Goal: Task Accomplishment & Management: Complete application form

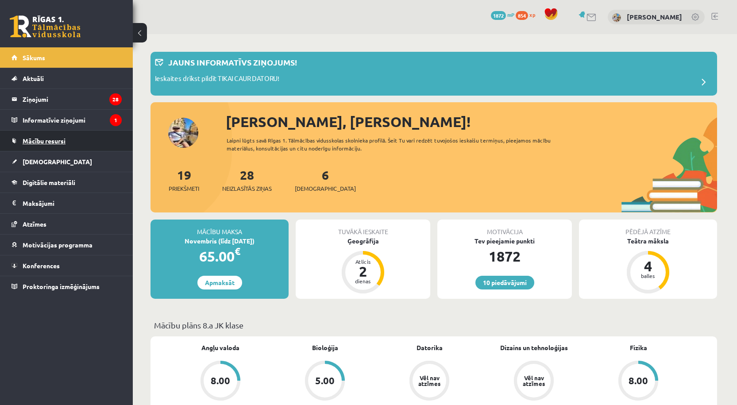
click at [50, 144] on span "Mācību resursi" at bounding box center [44, 141] width 43 height 8
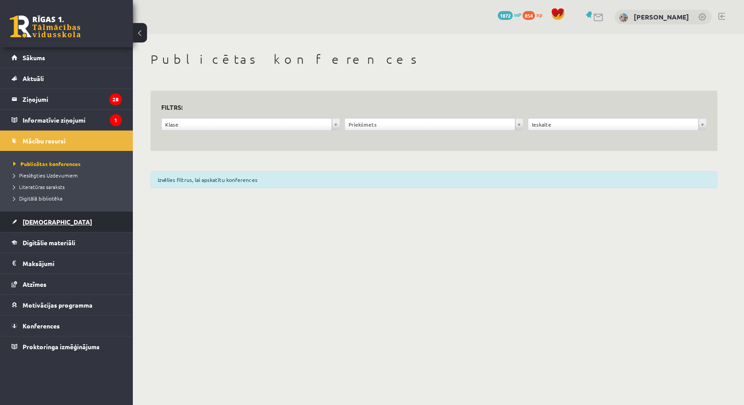
click at [40, 224] on span "[DEMOGRAPHIC_DATA]" at bounding box center [58, 222] width 70 height 8
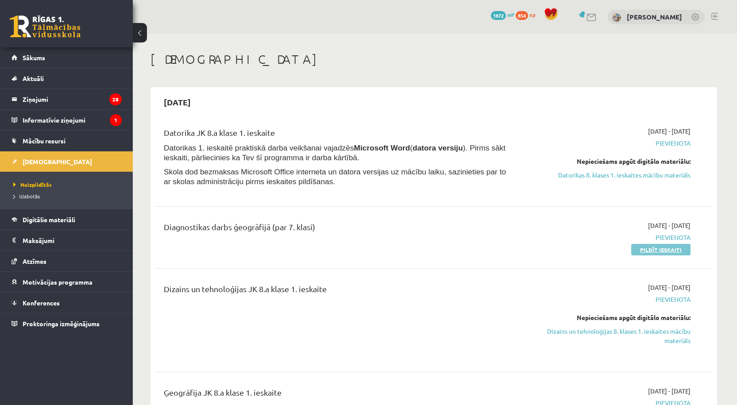
click at [659, 250] on link "Pildīt ieskaiti" at bounding box center [660, 250] width 59 height 12
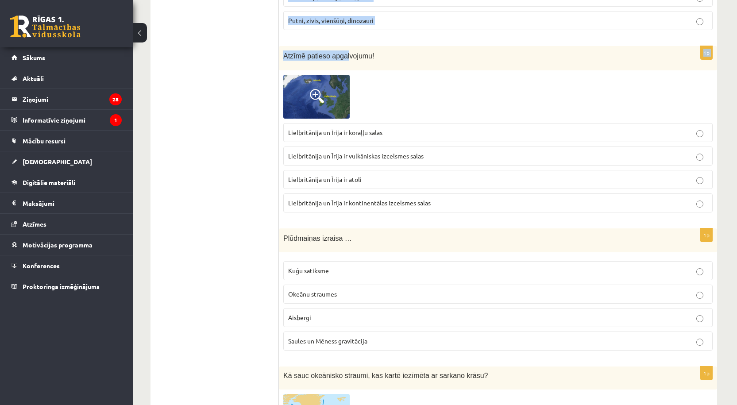
scroll to position [3597, 0]
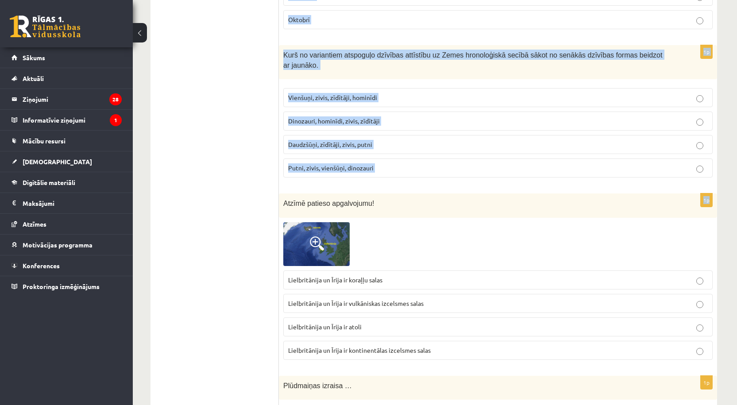
drag, startPoint x: 282, startPoint y: 177, endPoint x: 285, endPoint y: 191, distance: 14.3
copy form "Jums ir pieejama karte, kuras mērogs ir 1:200 000. Jūs konstatējiet, ka kartē s…"
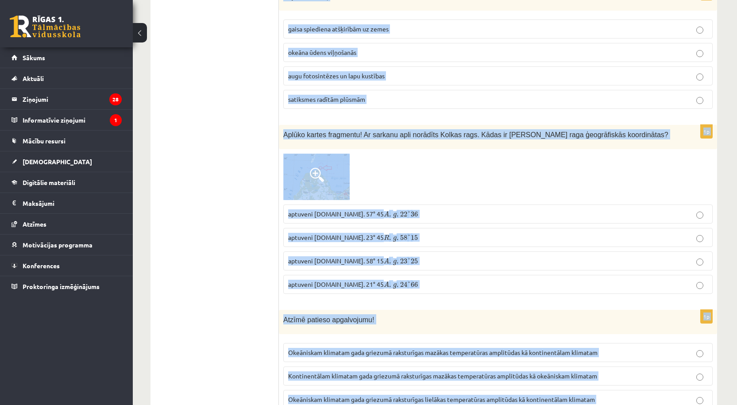
scroll to position [0, 0]
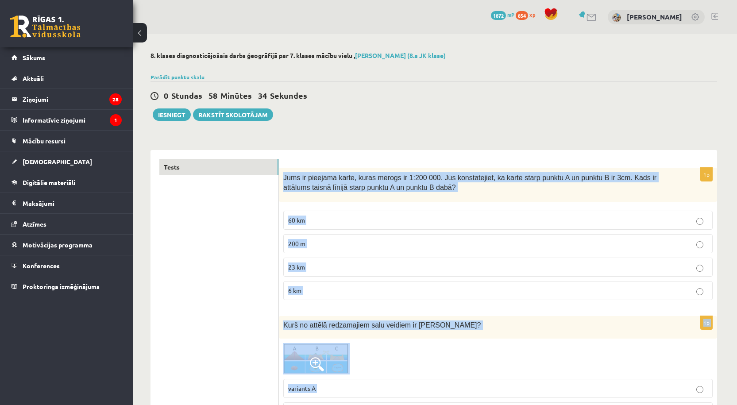
click at [320, 179] on span "Jums ir pieejama karte, kuras mērogs ir 1:200 000. Jūs konstatējiet, ka kartē s…" at bounding box center [469, 183] width 373 height 18
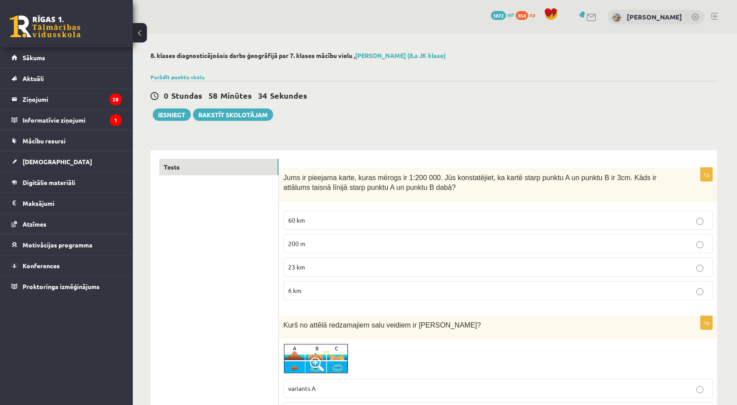
click at [317, 293] on p "6 km" at bounding box center [498, 290] width 420 height 9
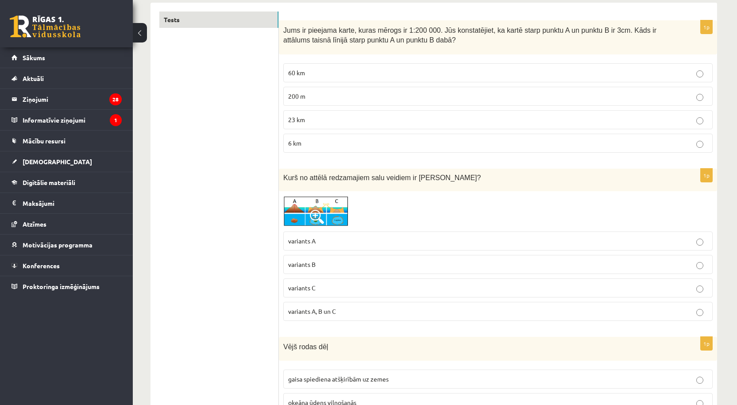
scroll to position [295, 0]
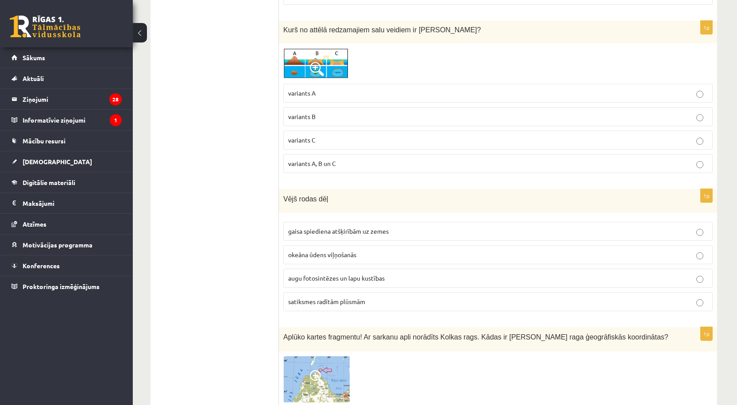
click at [308, 233] on span "gaisa spiediena atšķirībām uz zemes" at bounding box center [338, 231] width 101 height 8
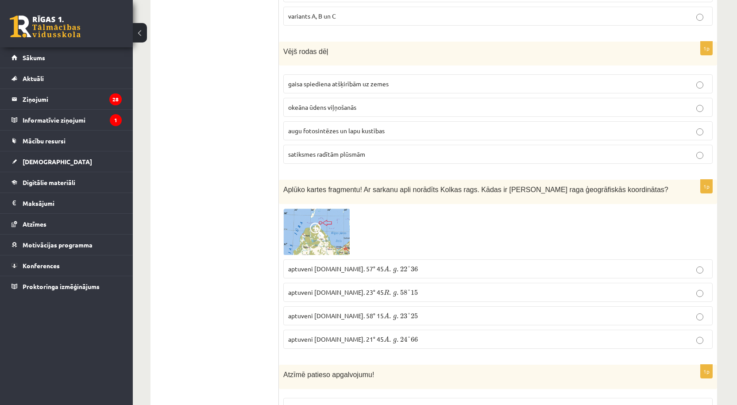
click at [398, 271] on p "aptuveni Z.pl. 57° 45 A . g . 22 ° 36 A . g . 22 ° 36" at bounding box center [498, 268] width 420 height 9
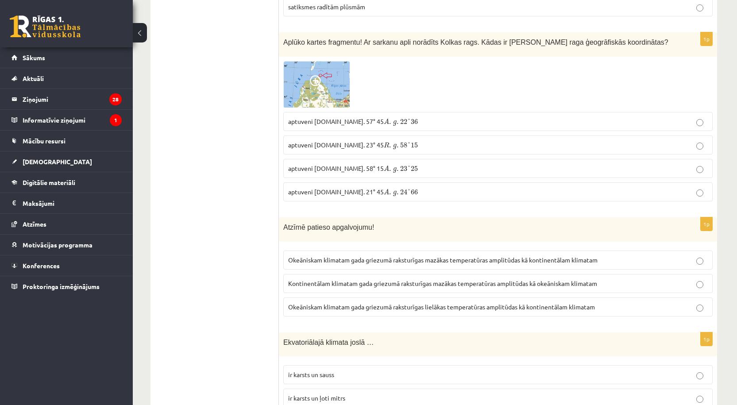
scroll to position [738, 0]
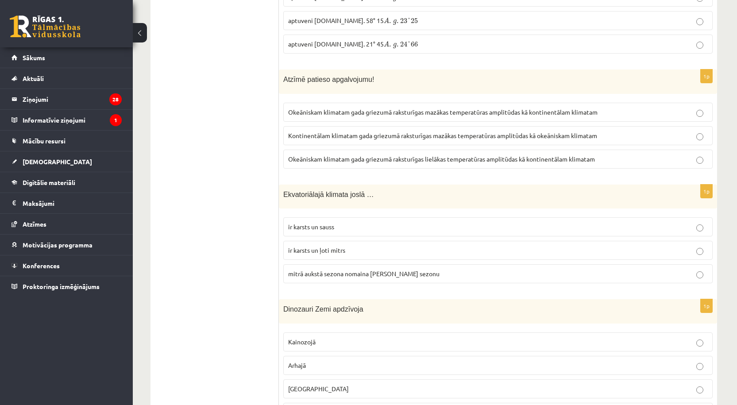
click at [398, 115] on span "Okeāniskam klimatam gada griezumā raksturīgas mazākas temperatūras amplitūdas k…" at bounding box center [442, 112] width 309 height 8
click at [352, 254] on p "ir karsts un ļoti mitrs" at bounding box center [498, 250] width 420 height 9
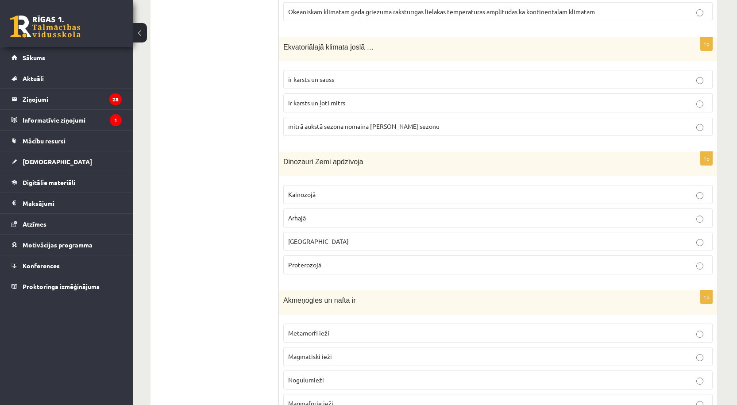
click at [345, 248] on label "Mezozojā" at bounding box center [497, 241] width 429 height 19
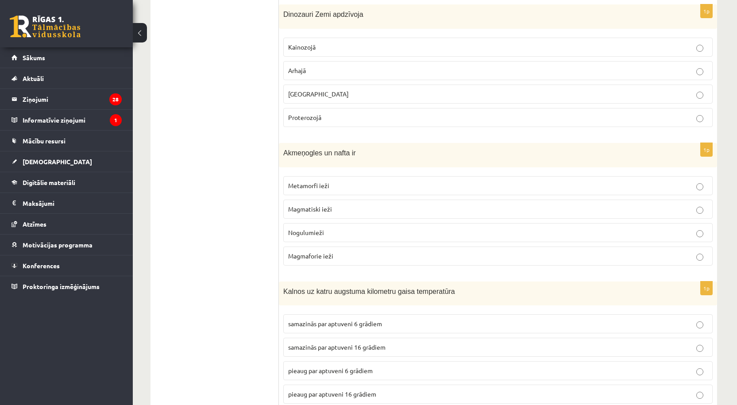
click at [351, 233] on p "Nogulumieži" at bounding box center [498, 232] width 420 height 9
click at [397, 324] on p "samazinās par aptuveni 6 grādiem" at bounding box center [498, 323] width 420 height 9
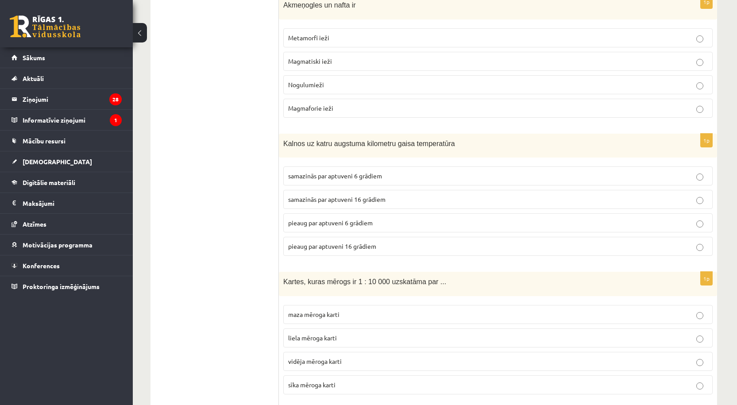
scroll to position [1328, 0]
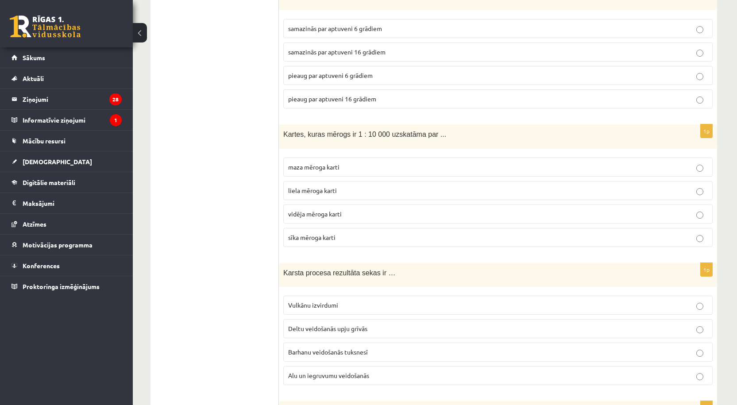
click at [351, 193] on p "liela mēroga karti" at bounding box center [498, 190] width 420 height 9
click at [335, 381] on label "Alu un iegruvumu veidošanās" at bounding box center [497, 375] width 429 height 19
click at [391, 383] on label "Alu un iegruvumu veidošanās" at bounding box center [497, 375] width 429 height 19
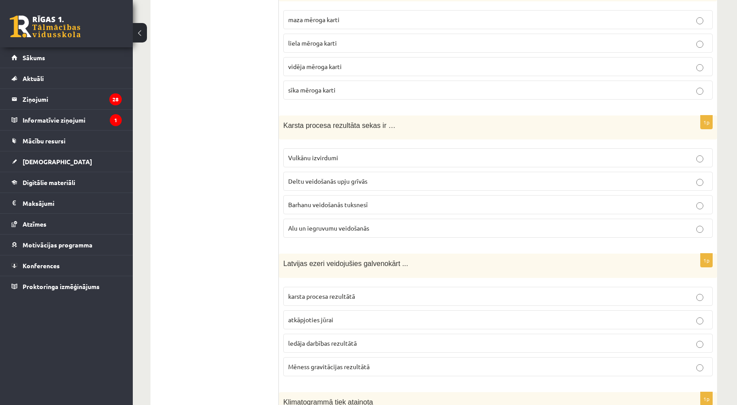
scroll to position [1624, 0]
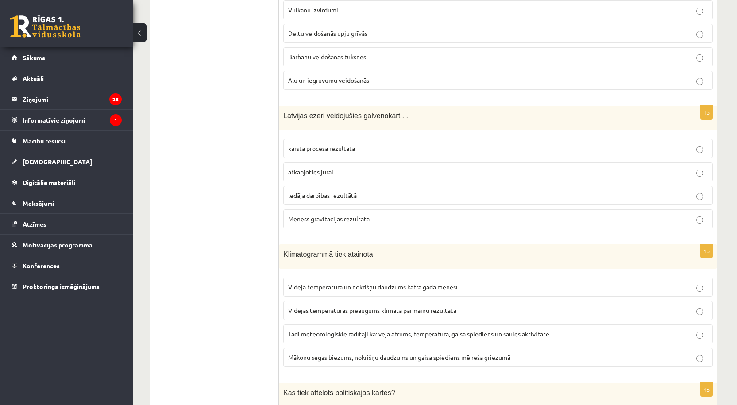
click at [384, 193] on p "ledāja darbības rezultātā" at bounding box center [498, 195] width 420 height 9
click at [360, 289] on span "Vidējā temperatūra un nokrišņu daudzums katrā gada mēnesī" at bounding box center [373, 287] width 170 height 8
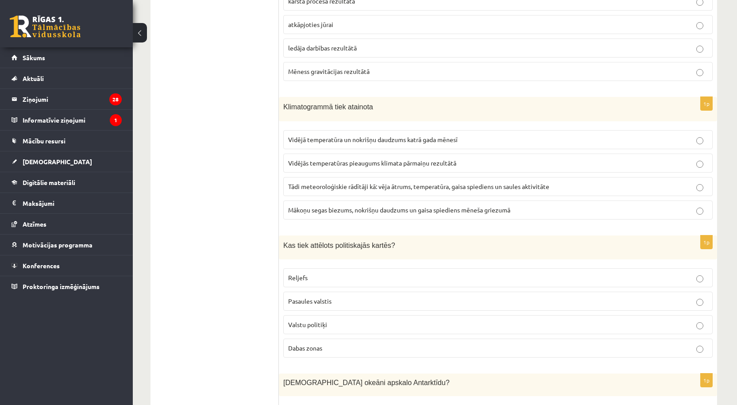
scroll to position [1918, 0]
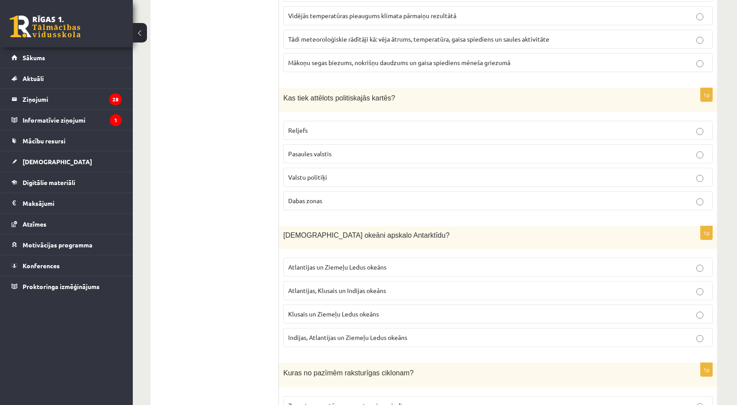
click at [322, 150] on span "Pasaules valstis" at bounding box center [309, 154] width 43 height 8
click at [394, 292] on p "Atlantijas, Klusais un Indijas okeāns" at bounding box center [498, 290] width 420 height 9
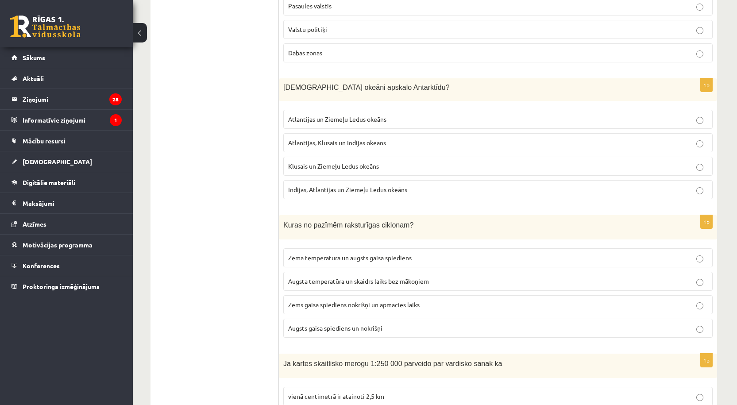
click at [337, 307] on span "Zems gaisa spiediens nokrišņi un apmācies laiks" at bounding box center [353, 305] width 131 height 8
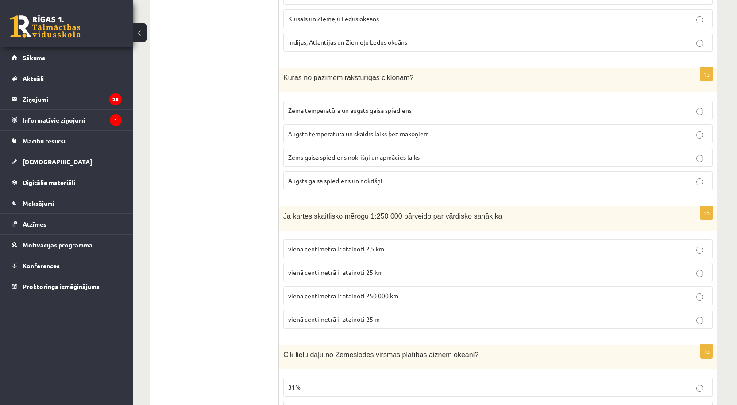
scroll to position [2361, 0]
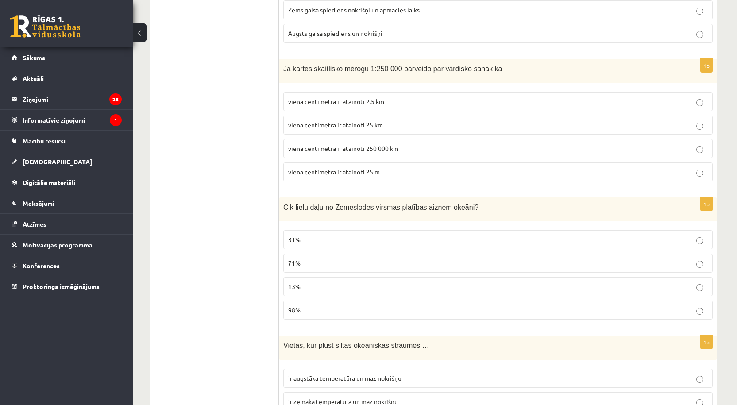
click at [385, 104] on p "vienā centimetrā ir atainoti 2,5 km" at bounding box center [498, 101] width 420 height 9
click at [321, 266] on p "71%" at bounding box center [498, 263] width 420 height 9
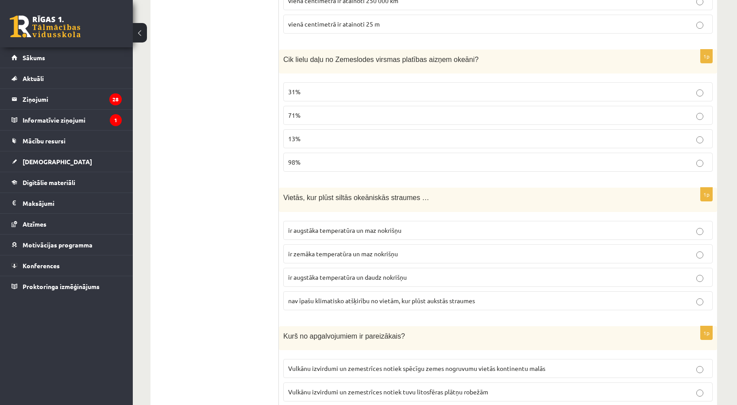
click at [356, 277] on span "ir augstāka temperatūra un daudz nokrišņu" at bounding box center [347, 277] width 119 height 8
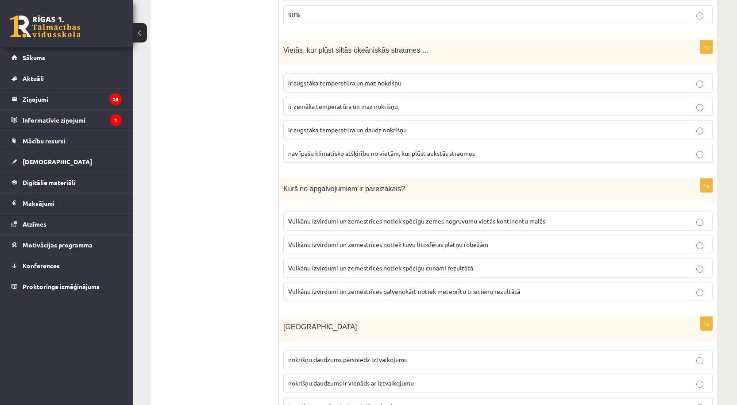
click at [352, 251] on label "Vulkānu izvirdumi un zemestrīces notiek tuvu litosfēras plātņu robežām" at bounding box center [497, 244] width 429 height 19
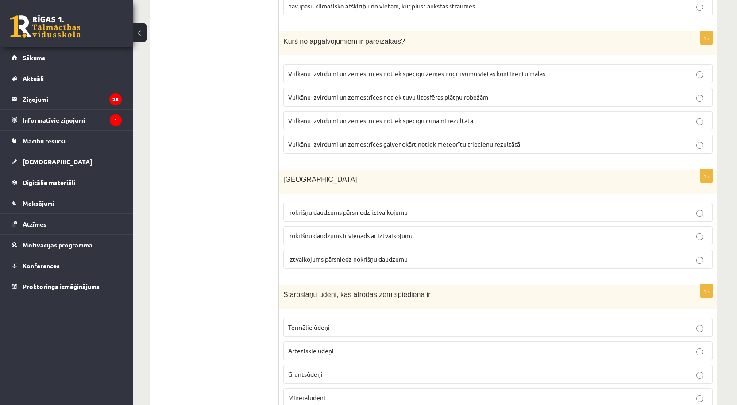
click at [378, 214] on span "nokrišņu daudzums pārsniedz iztvaikojumu" at bounding box center [348, 212] width 120 height 8
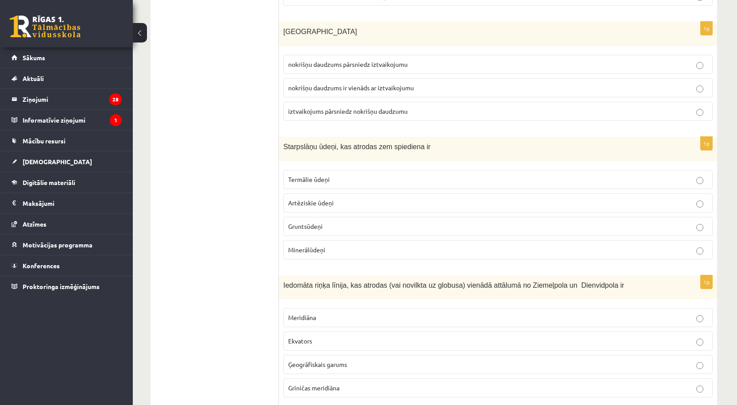
click at [346, 202] on p "Artēziskie ūdeņi" at bounding box center [498, 202] width 420 height 9
click at [313, 338] on p "Ekvators" at bounding box center [498, 340] width 420 height 9
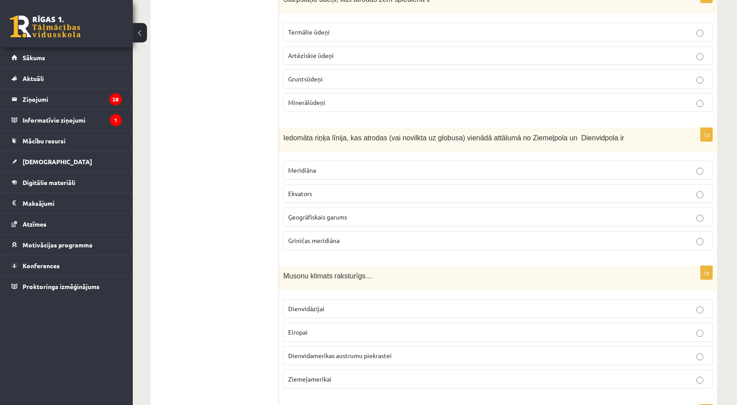
click at [343, 310] on p "Dienvidāzijai" at bounding box center [498, 308] width 420 height 9
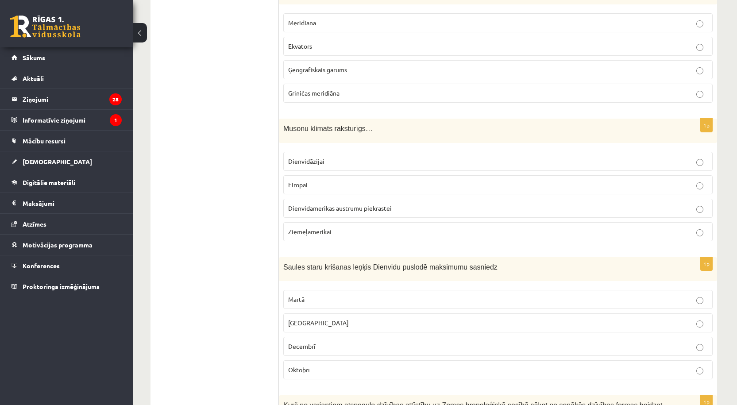
scroll to position [3395, 0]
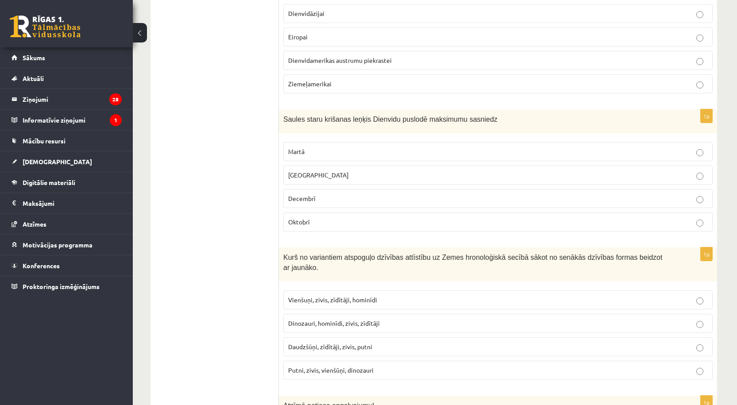
click at [360, 197] on p "Decembrī" at bounding box center [498, 198] width 420 height 9
click at [349, 295] on p "Vienšuņi, zivis, zīdītāji, hominīdi" at bounding box center [498, 299] width 420 height 9
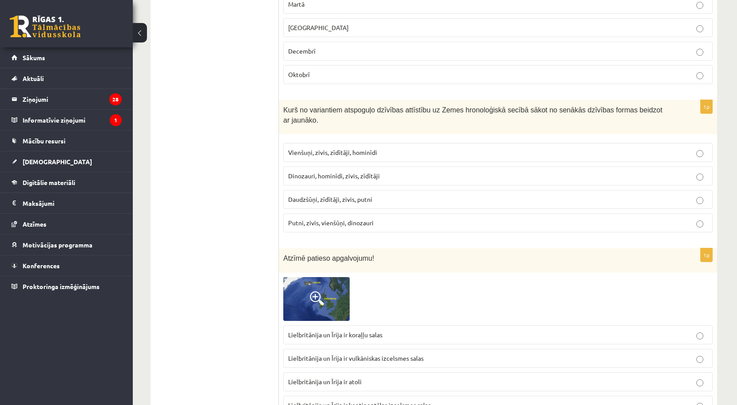
scroll to position [3689, 0]
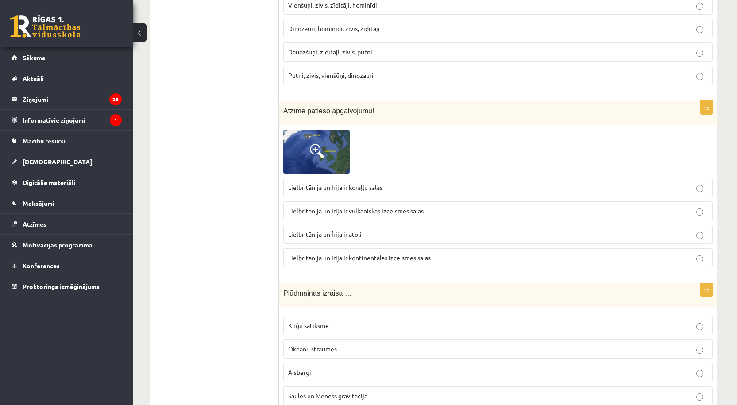
click at [364, 230] on p "Lielbritānija un Īrija ir atoli" at bounding box center [498, 234] width 420 height 9
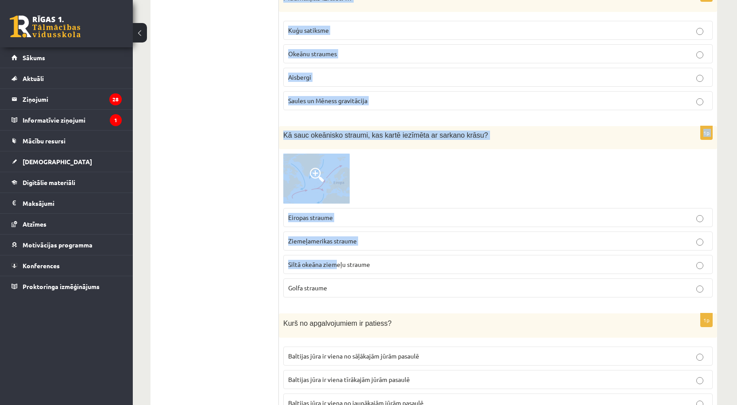
scroll to position [4040, 0]
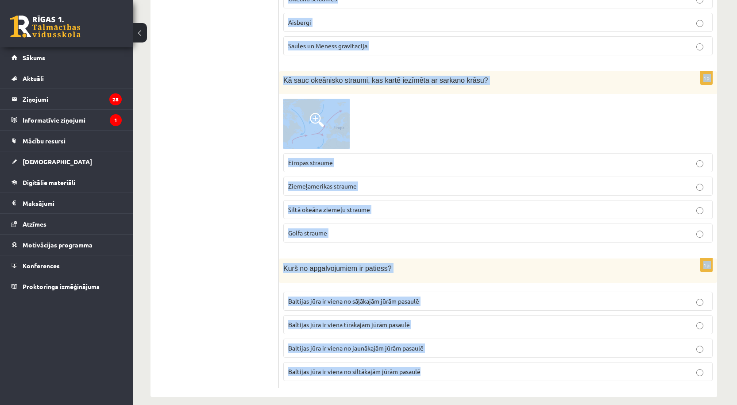
drag, startPoint x: 282, startPoint y: 130, endPoint x: 444, endPoint y: 375, distance: 293.5
copy form "Plūdmaiņas izraisa … Kuģu satiksme Okeānu straumes Aisbergi Saules un Mēness gr…"
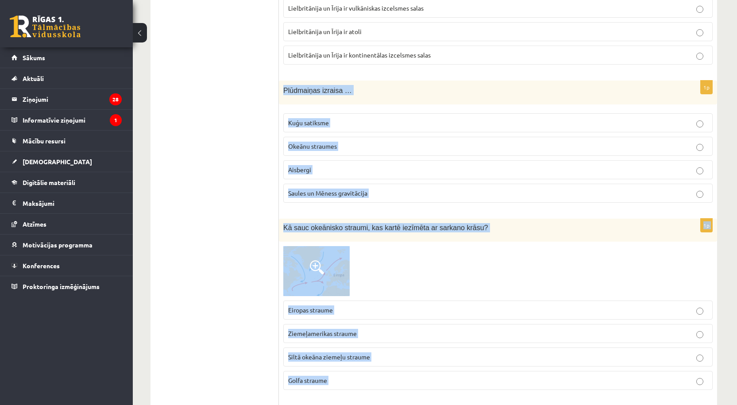
scroll to position [3744, 0]
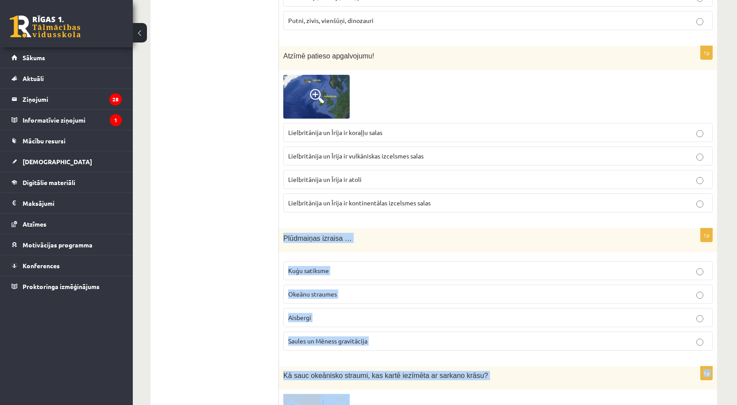
click at [391, 336] on p "Saules un Mēness gravitācija" at bounding box center [498, 340] width 420 height 9
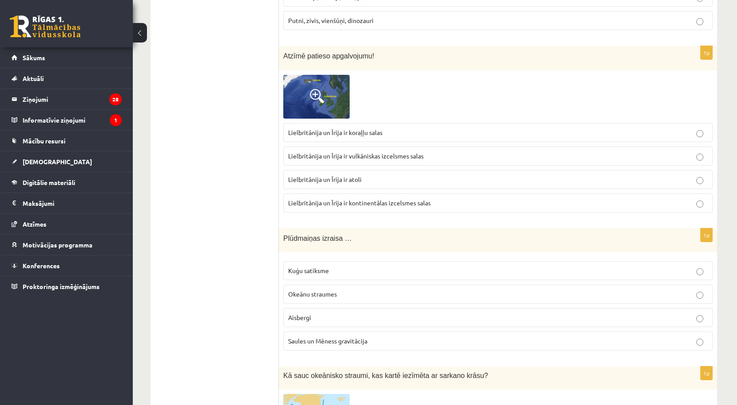
scroll to position [3892, 0]
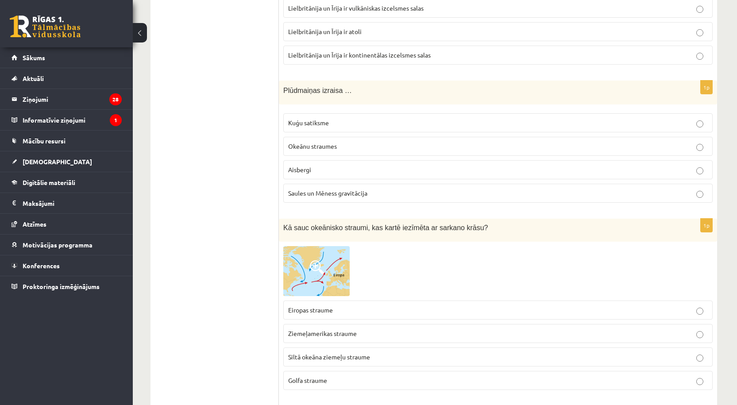
click at [346, 376] on p "Golfa straume" at bounding box center [498, 380] width 420 height 9
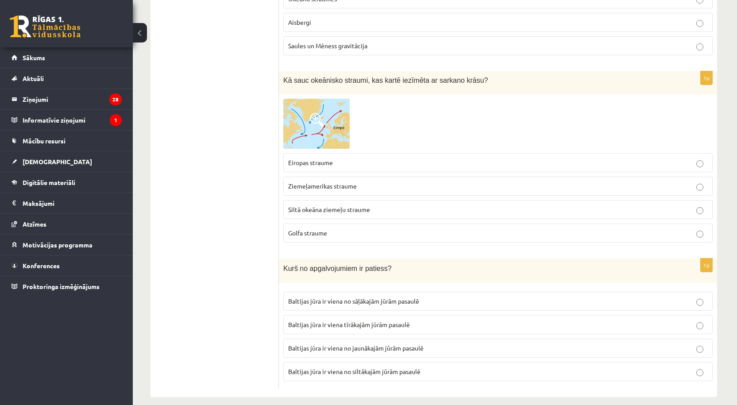
click at [394, 344] on span "Baltijas jūra ir viena no jaunākajām jūrām pasaulē" at bounding box center [355, 348] width 135 height 8
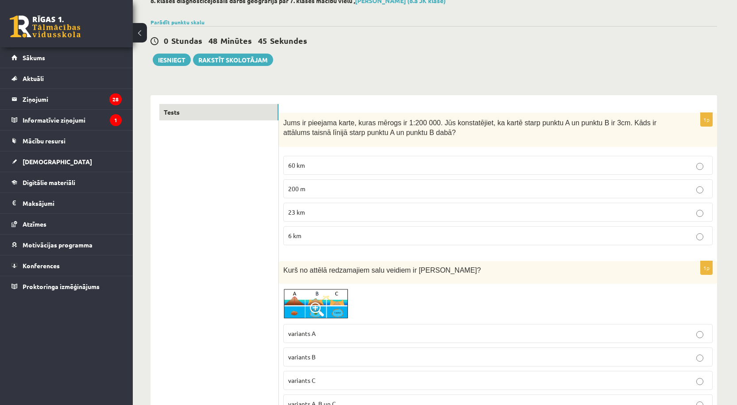
scroll to position [0, 0]
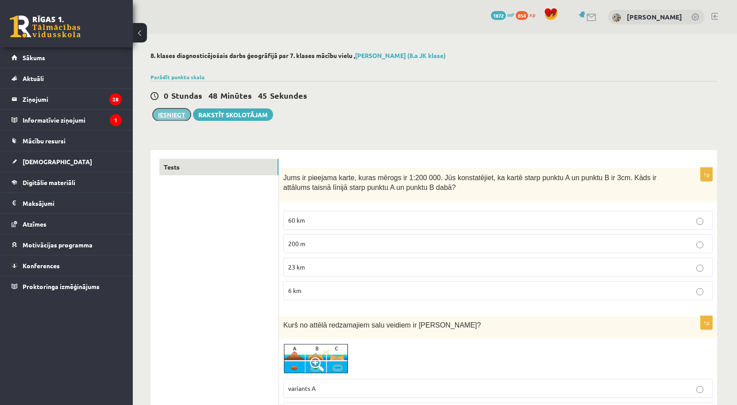
click at [166, 119] on button "Iesniegt" at bounding box center [172, 114] width 38 height 12
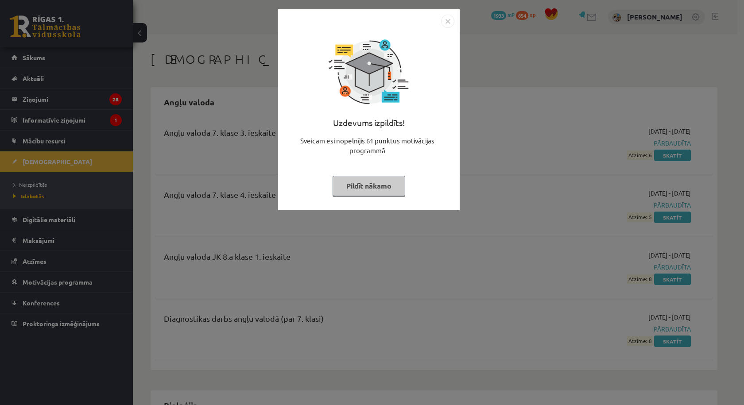
click at [448, 24] on img "Close" at bounding box center [447, 21] width 13 height 13
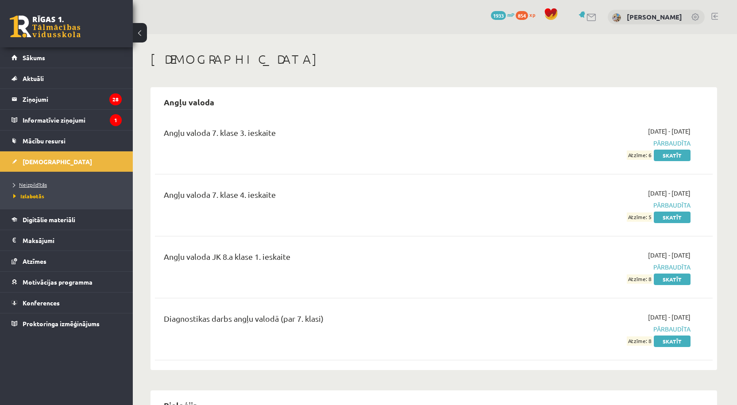
click at [32, 182] on span "Neizpildītās" at bounding box center [30, 184] width 34 height 7
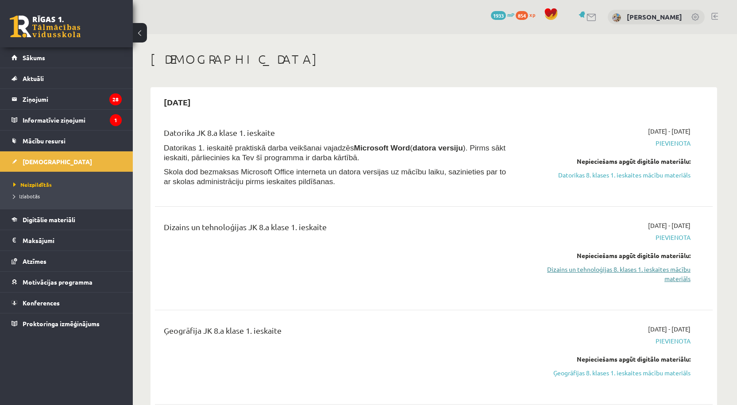
click at [632, 268] on link "Dizains un tehnoloģijas 8. klases 1. ieskaites mācību materiāls" at bounding box center [607, 274] width 167 height 19
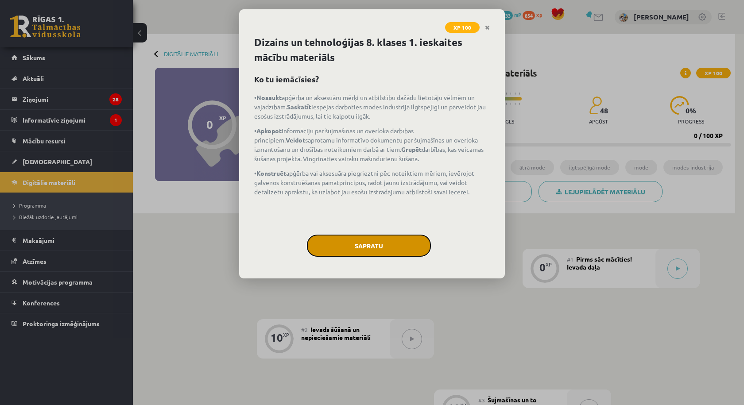
click at [392, 236] on button "Sapratu" at bounding box center [369, 246] width 124 height 22
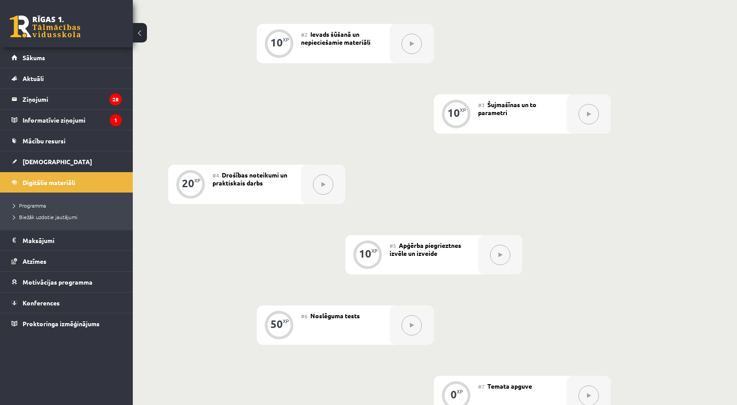
scroll to position [443, 0]
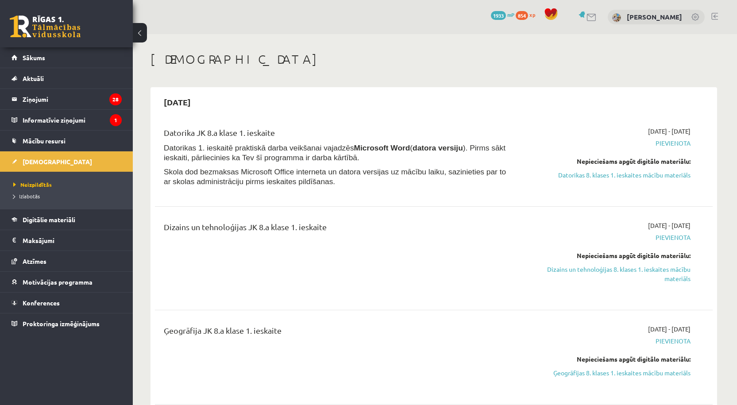
scroll to position [147, 0]
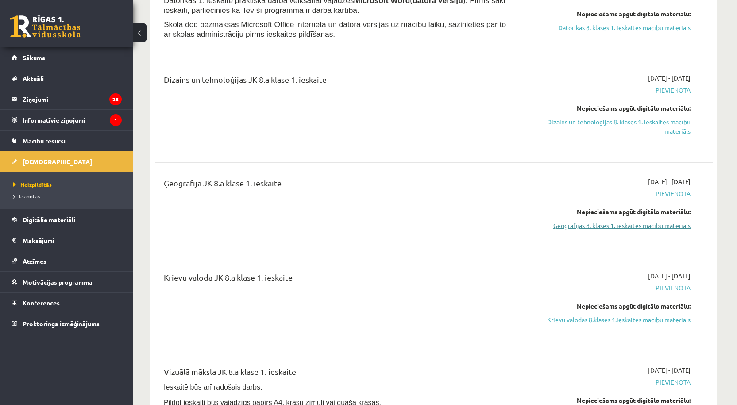
click at [646, 225] on link "Ģeogrāfijas 8. klases 1. ieskaites mācību materiāls" at bounding box center [607, 225] width 167 height 9
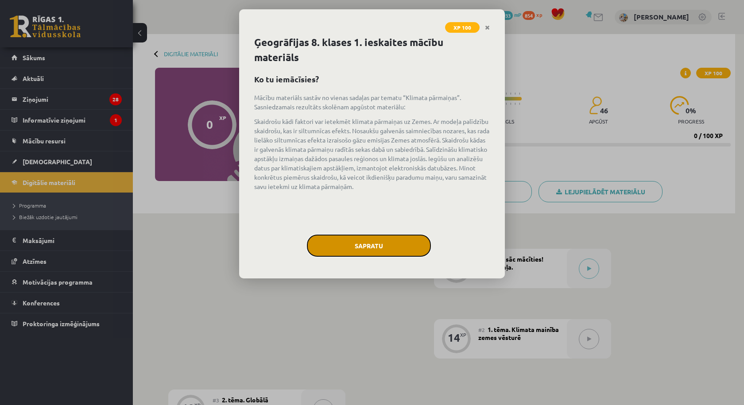
click at [403, 245] on button "Sapratu" at bounding box center [369, 246] width 124 height 22
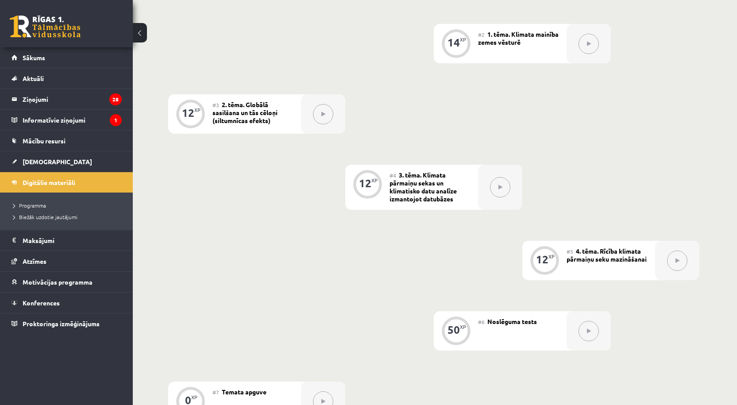
scroll to position [443, 0]
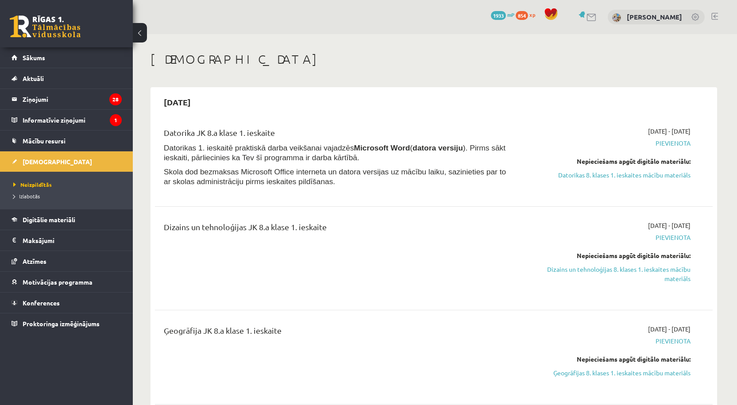
scroll to position [147, 0]
